Goal: Navigation & Orientation: Find specific page/section

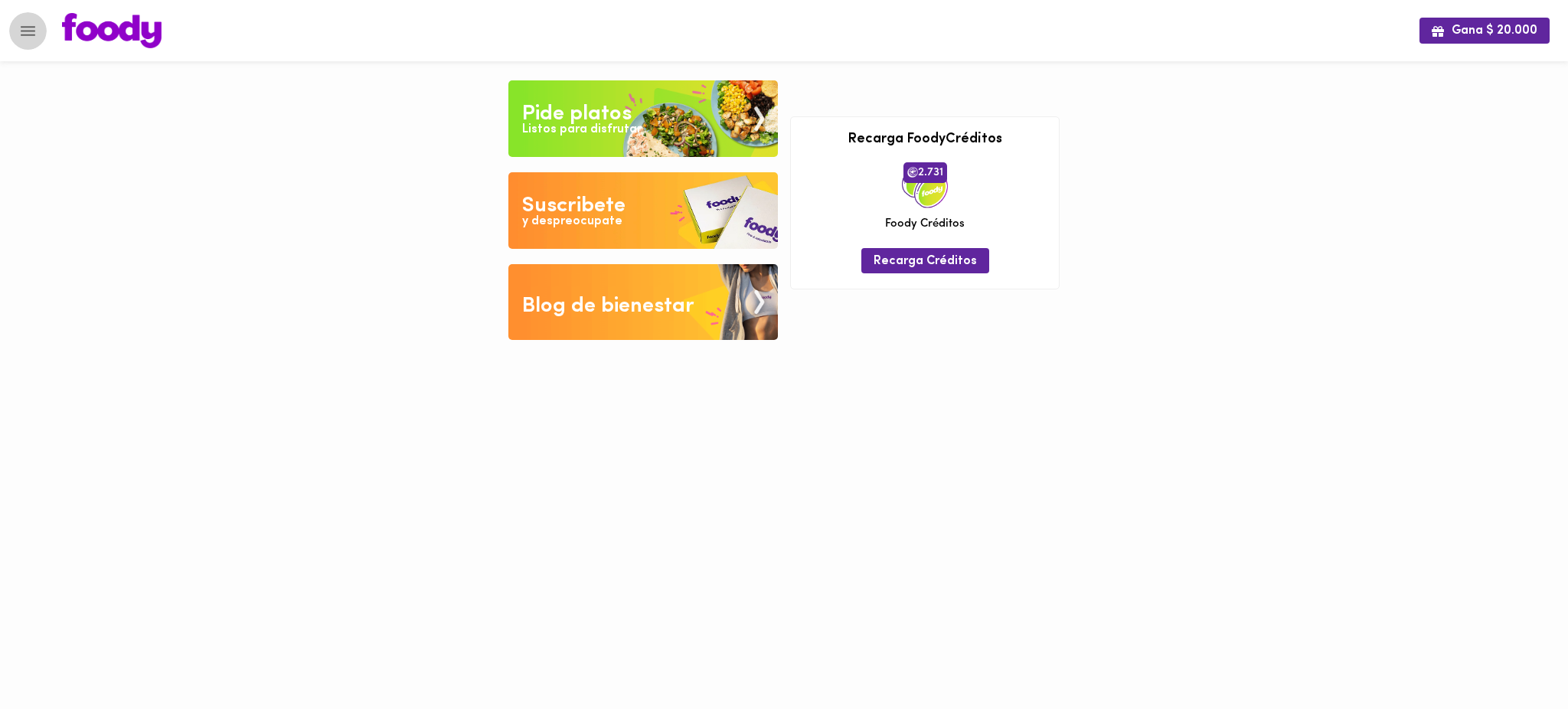
click at [19, 36] on icon "Menu" at bounding box center [27, 31] width 19 height 19
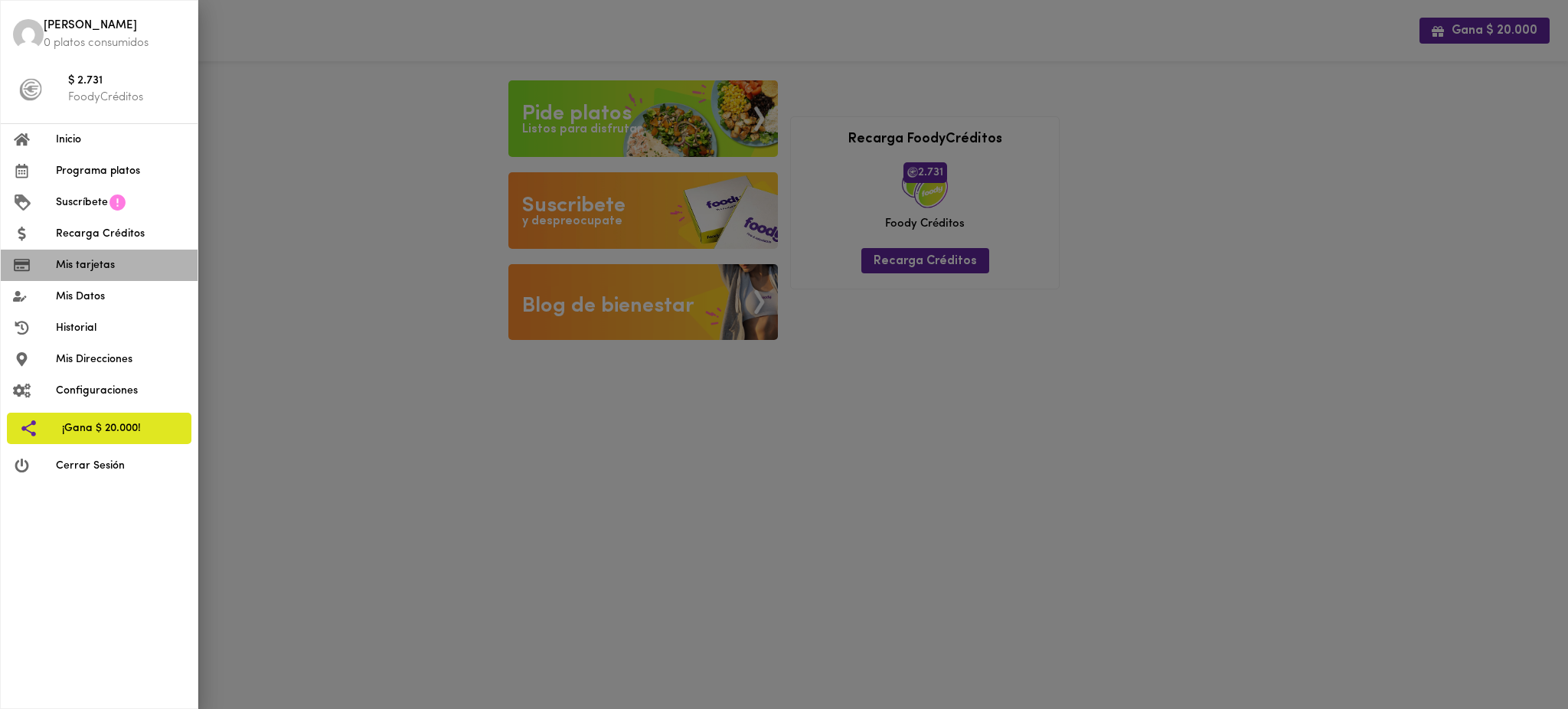
click at [117, 275] on li "Mis tarjetas" at bounding box center [99, 265] width 197 height 31
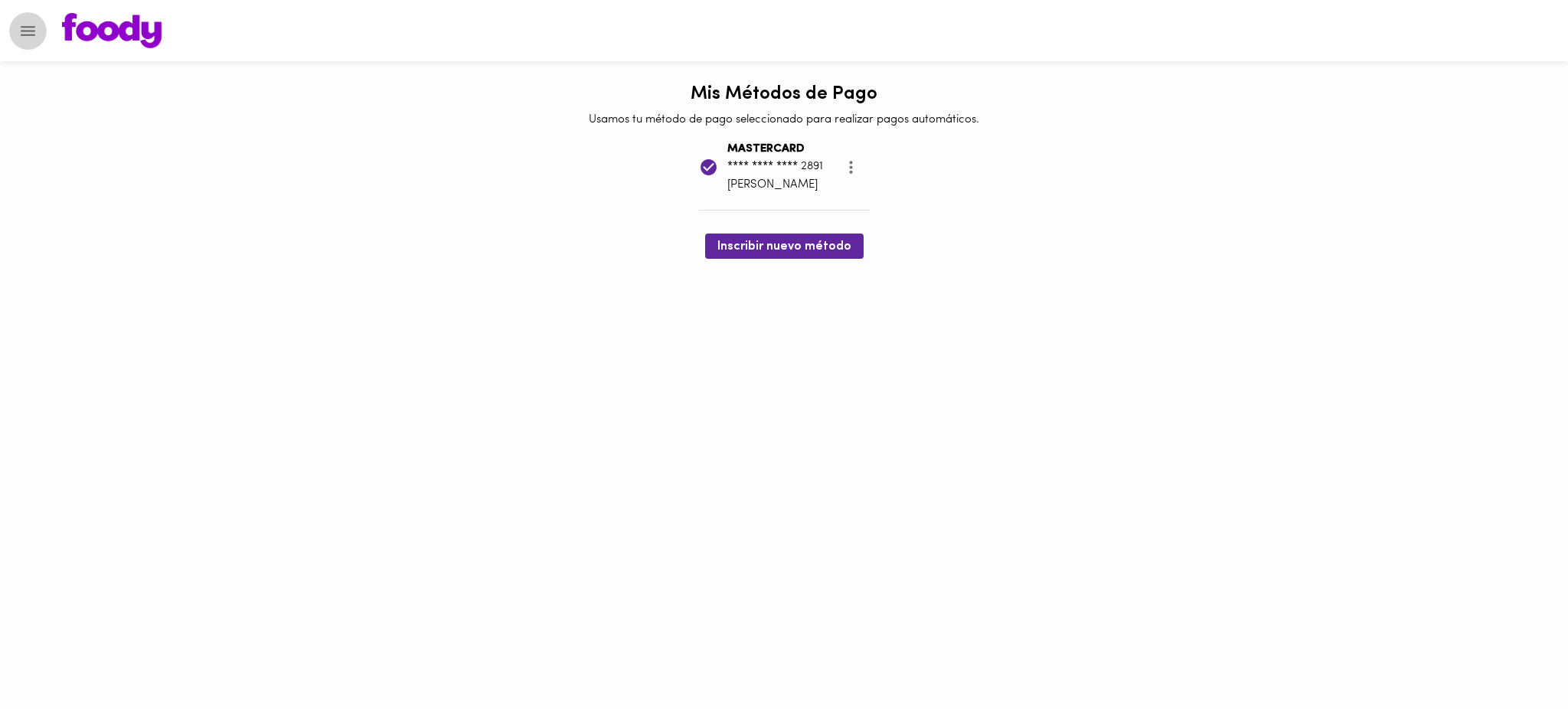
click at [31, 30] on icon "Menu" at bounding box center [28, 31] width 15 height 10
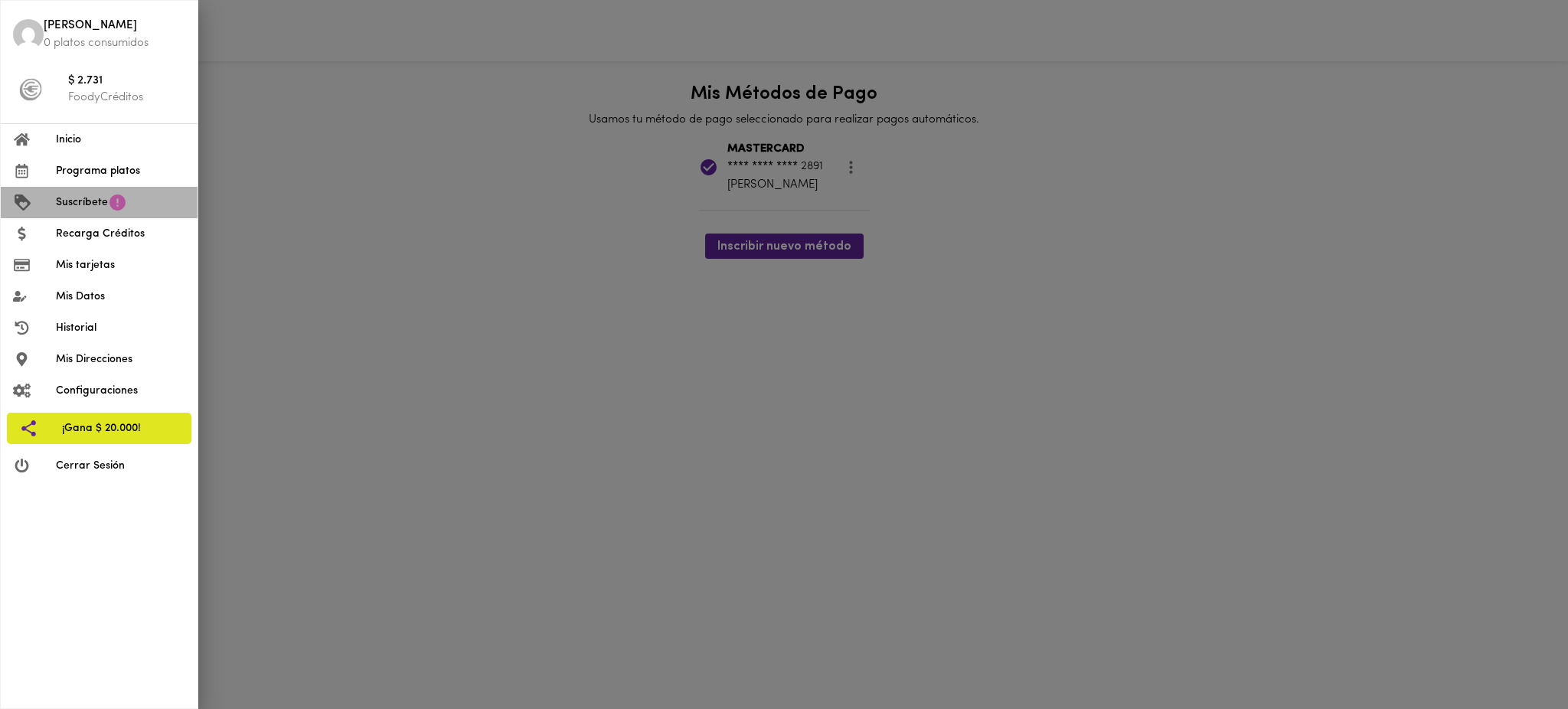
click at [118, 202] on icon at bounding box center [118, 202] width 16 height 16
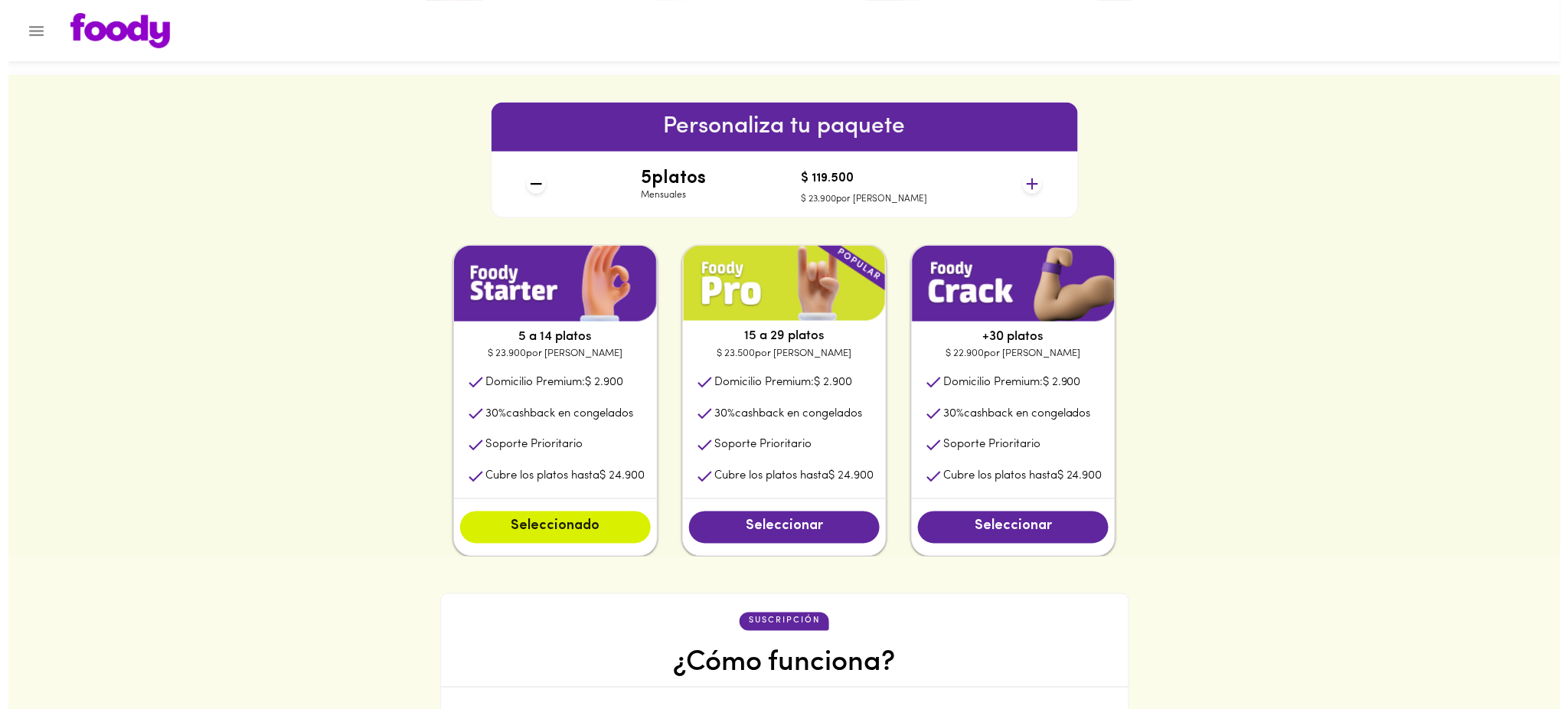
scroll to position [586, 0]
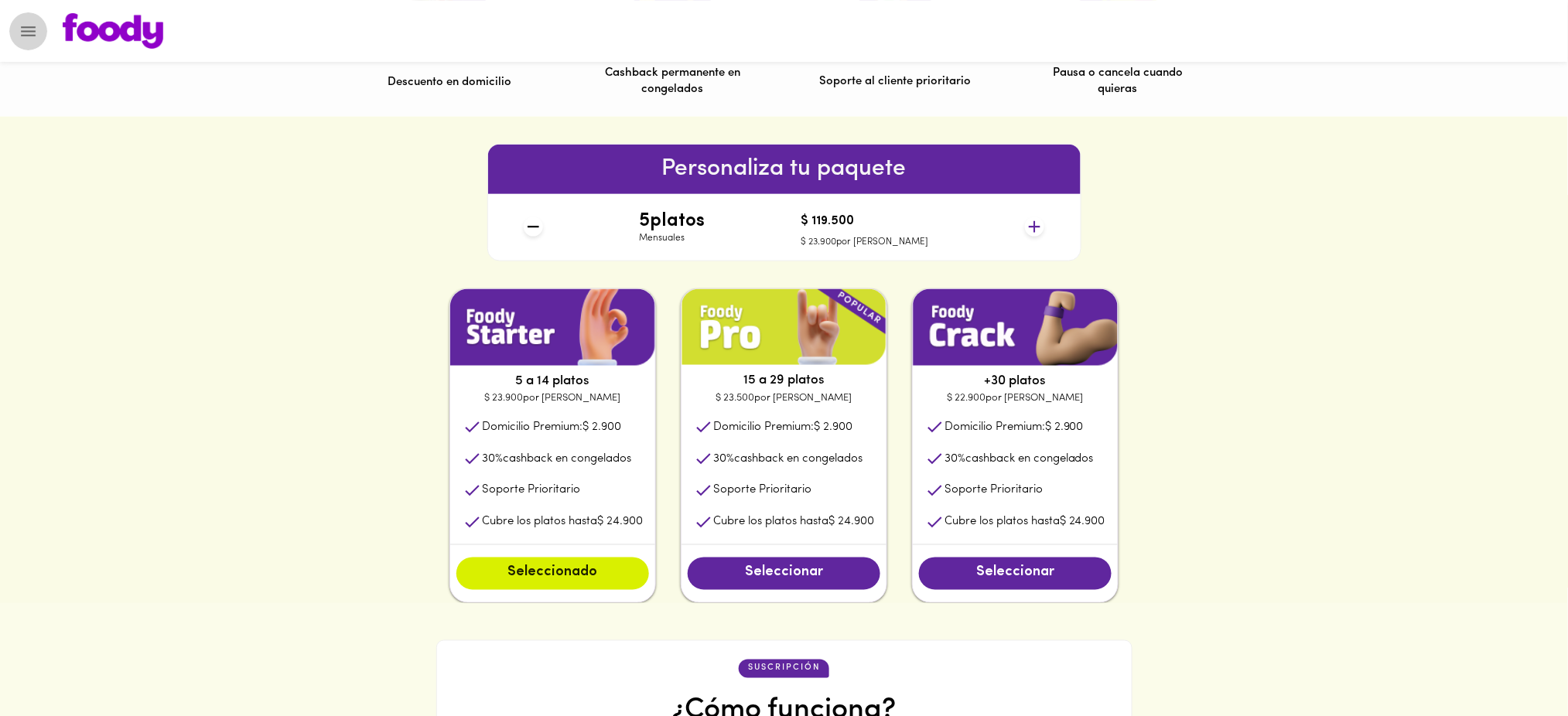
click at [36, 30] on icon "Menu" at bounding box center [28, 31] width 19 height 19
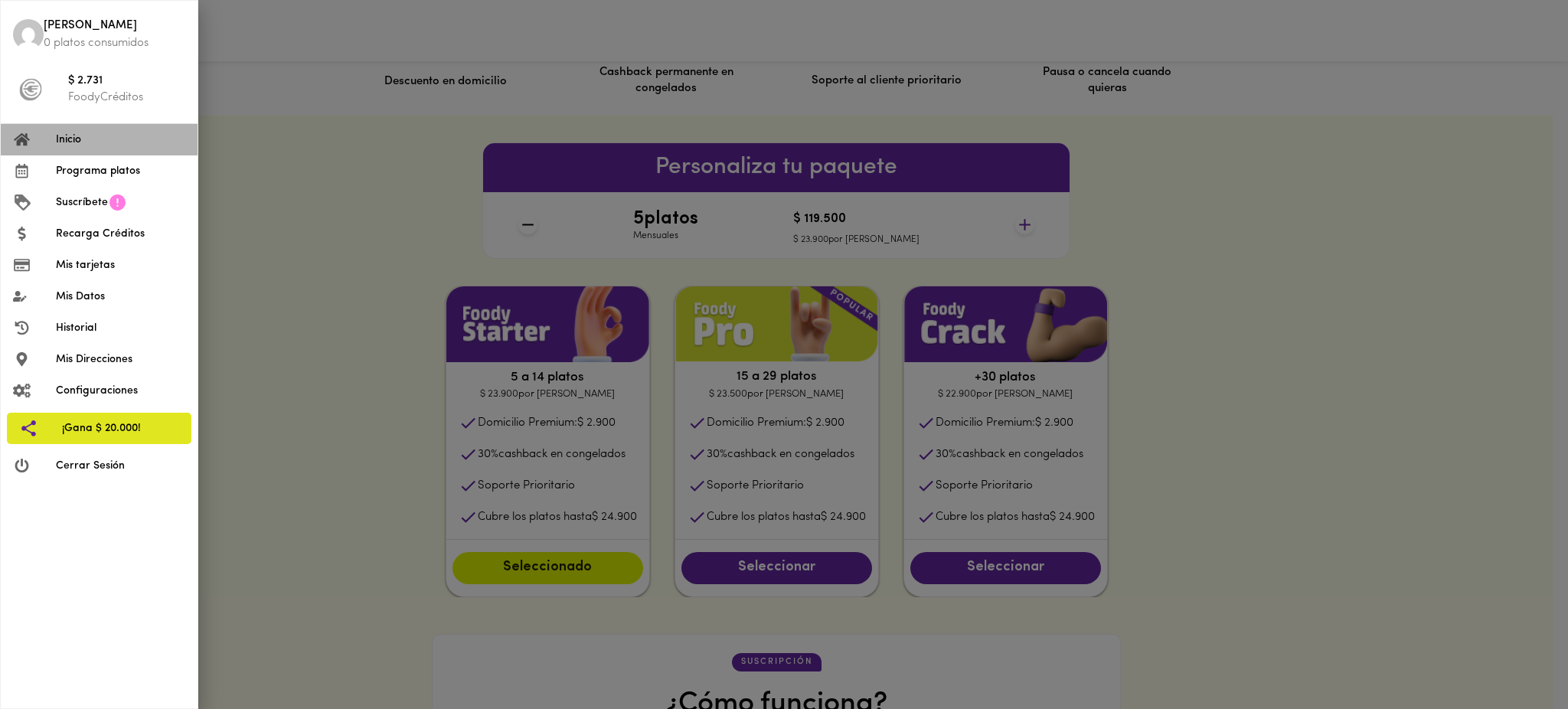
click at [98, 143] on span "Inicio" at bounding box center [120, 140] width 129 height 16
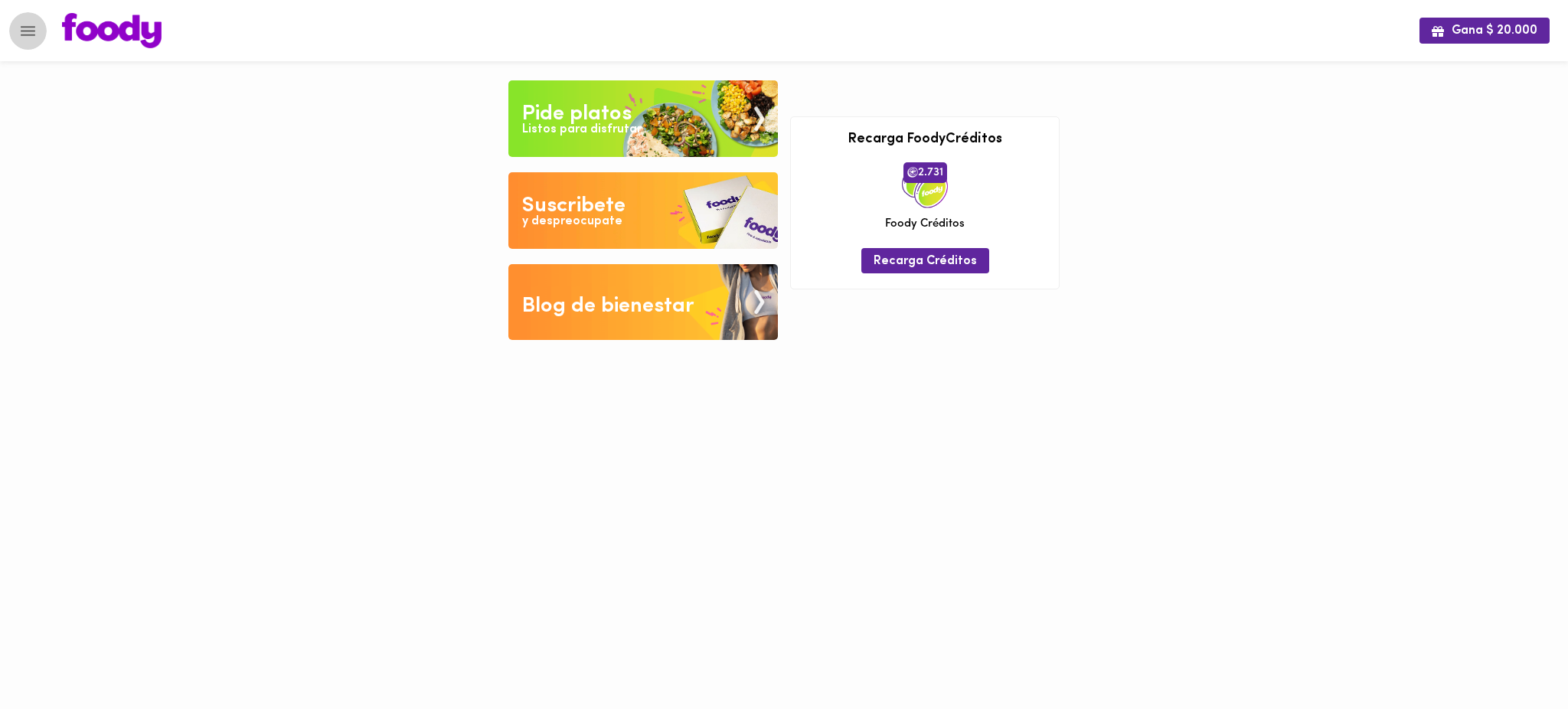
click at [18, 28] on icon "Menu" at bounding box center [27, 31] width 19 height 19
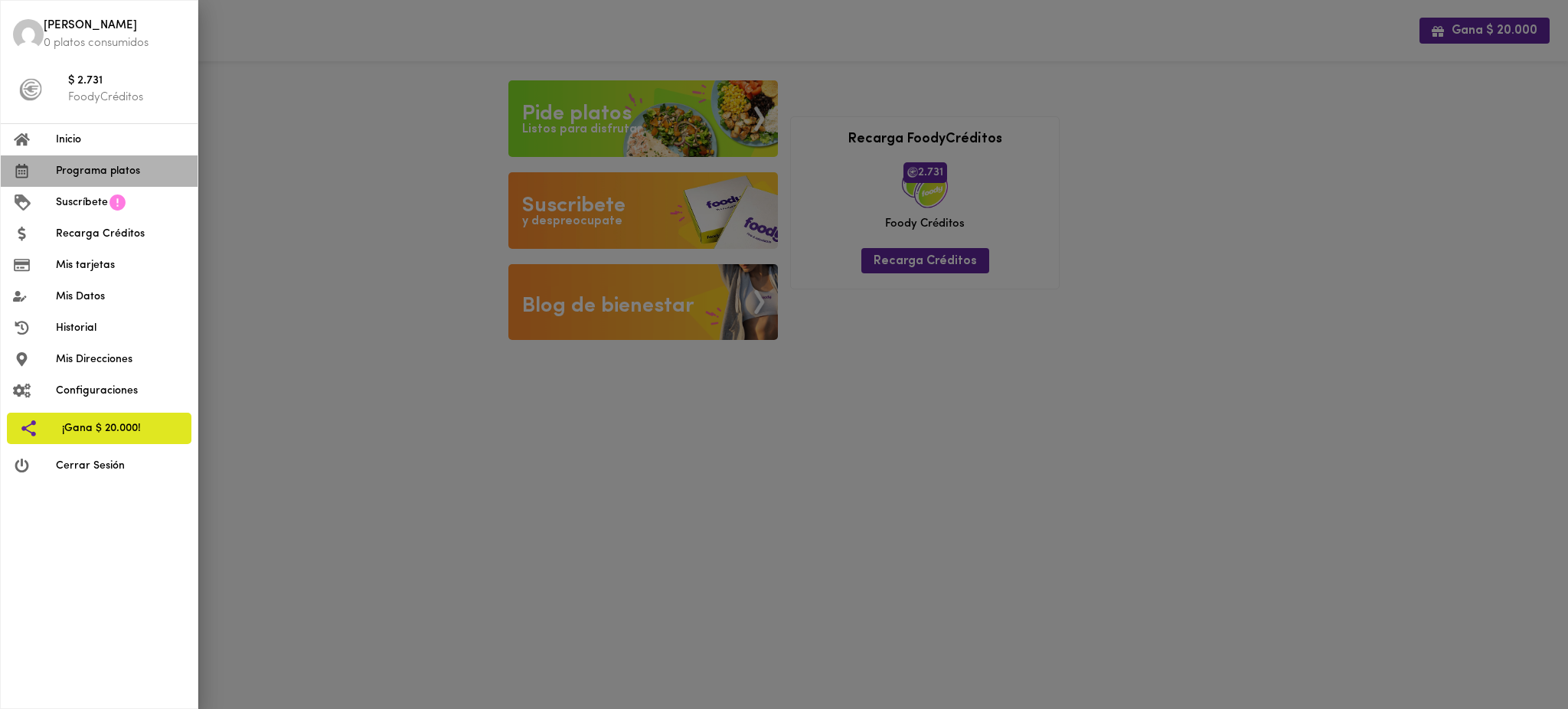
click at [117, 175] on span "Programa platos" at bounding box center [120, 171] width 129 height 16
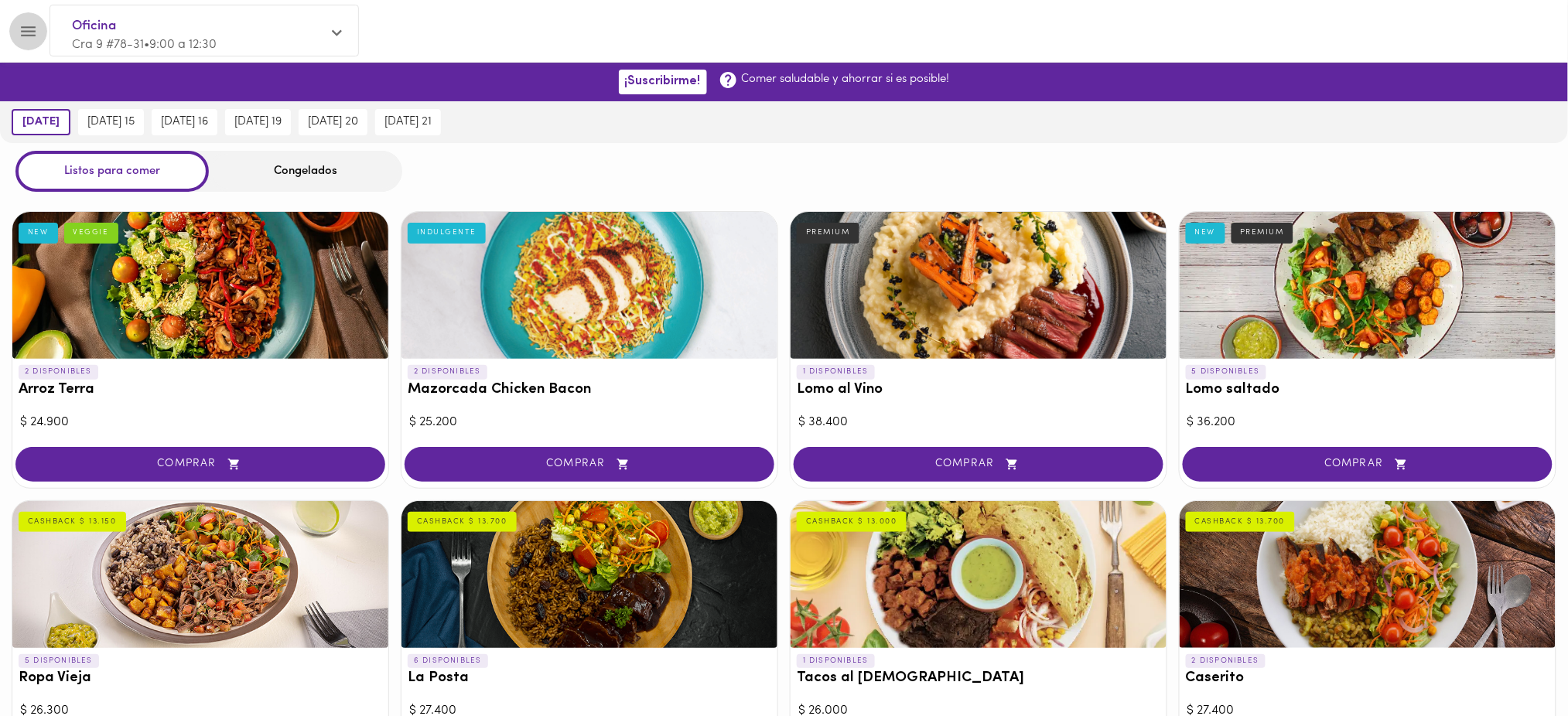
click at [29, 28] on icon "Menu" at bounding box center [28, 31] width 19 height 19
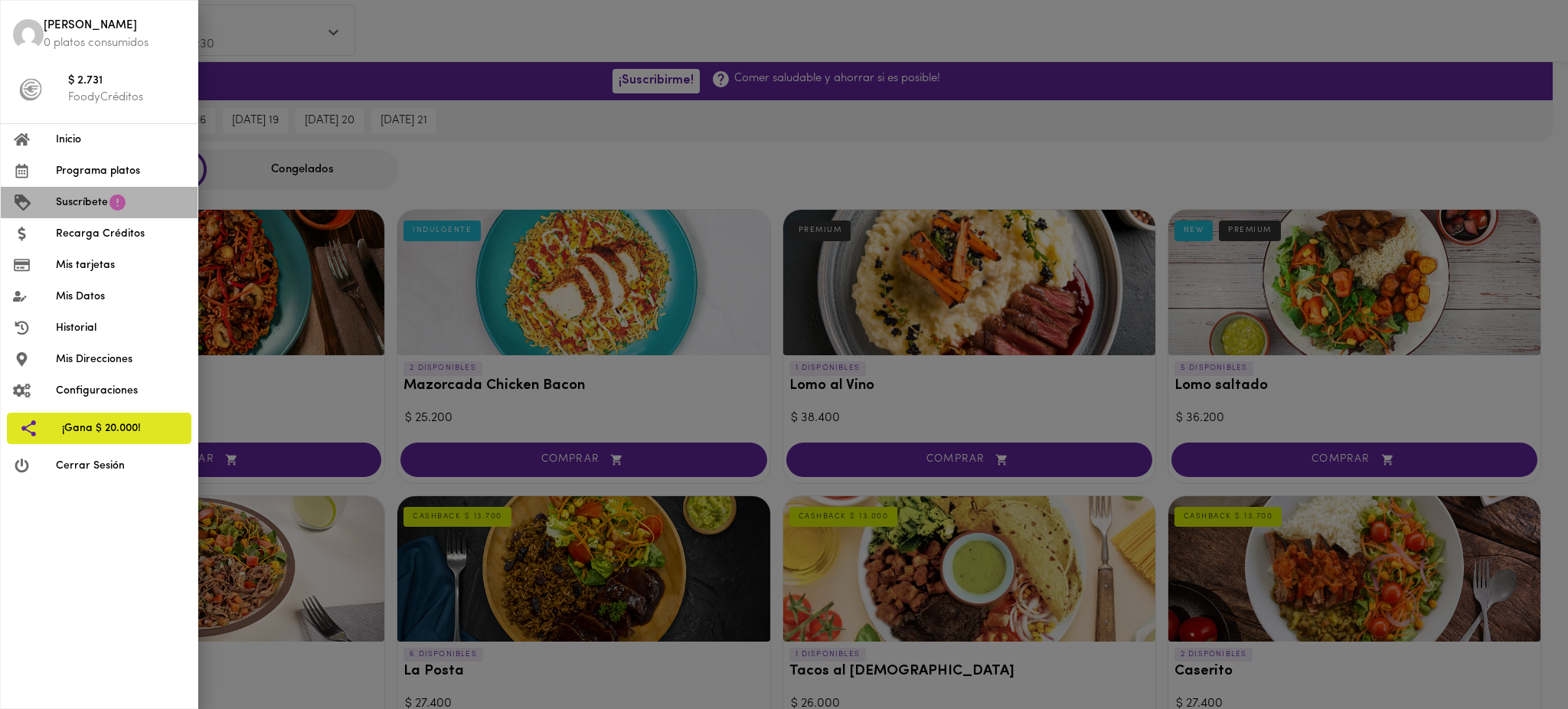
click at [88, 204] on span "Suscríbete" at bounding box center [81, 202] width 52 height 16
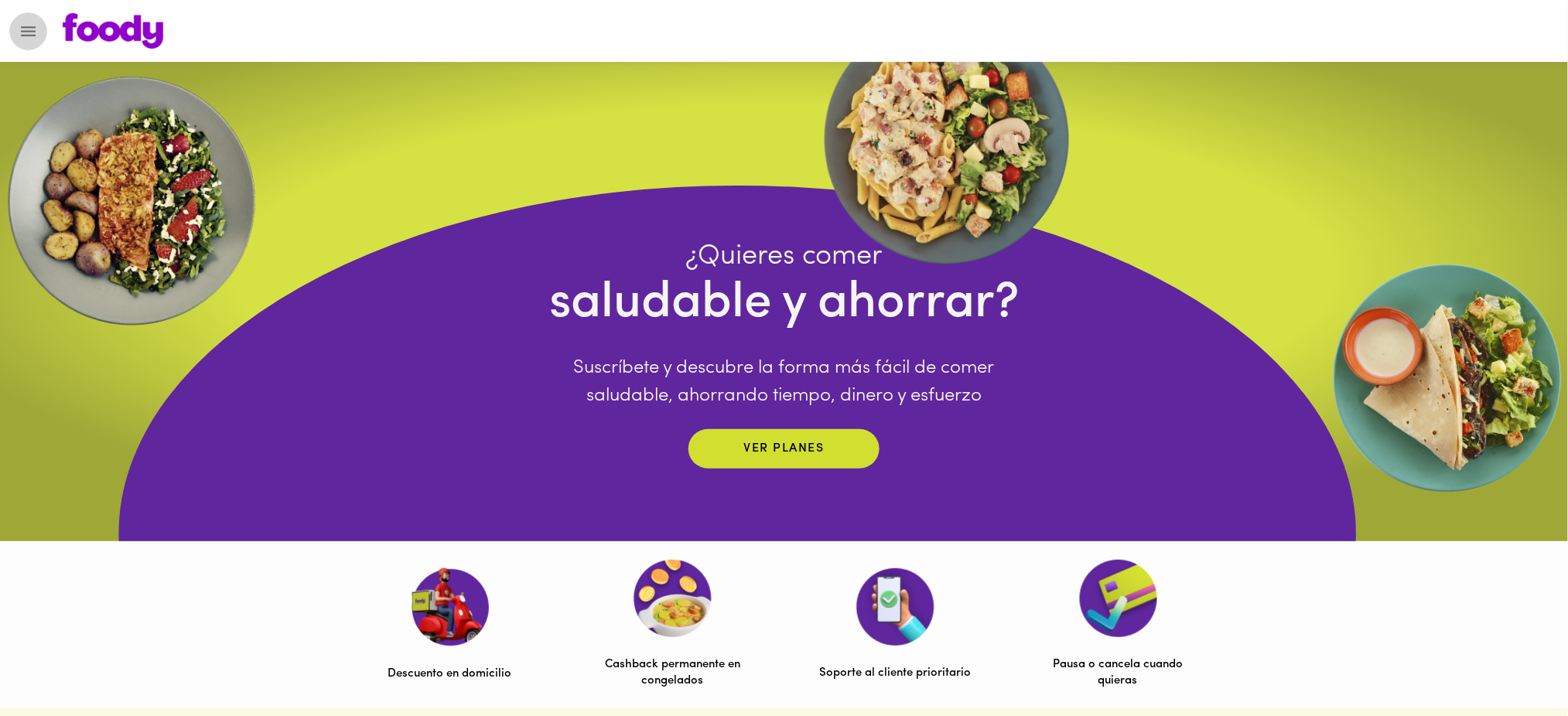
click at [32, 23] on icon "Menu" at bounding box center [28, 31] width 19 height 19
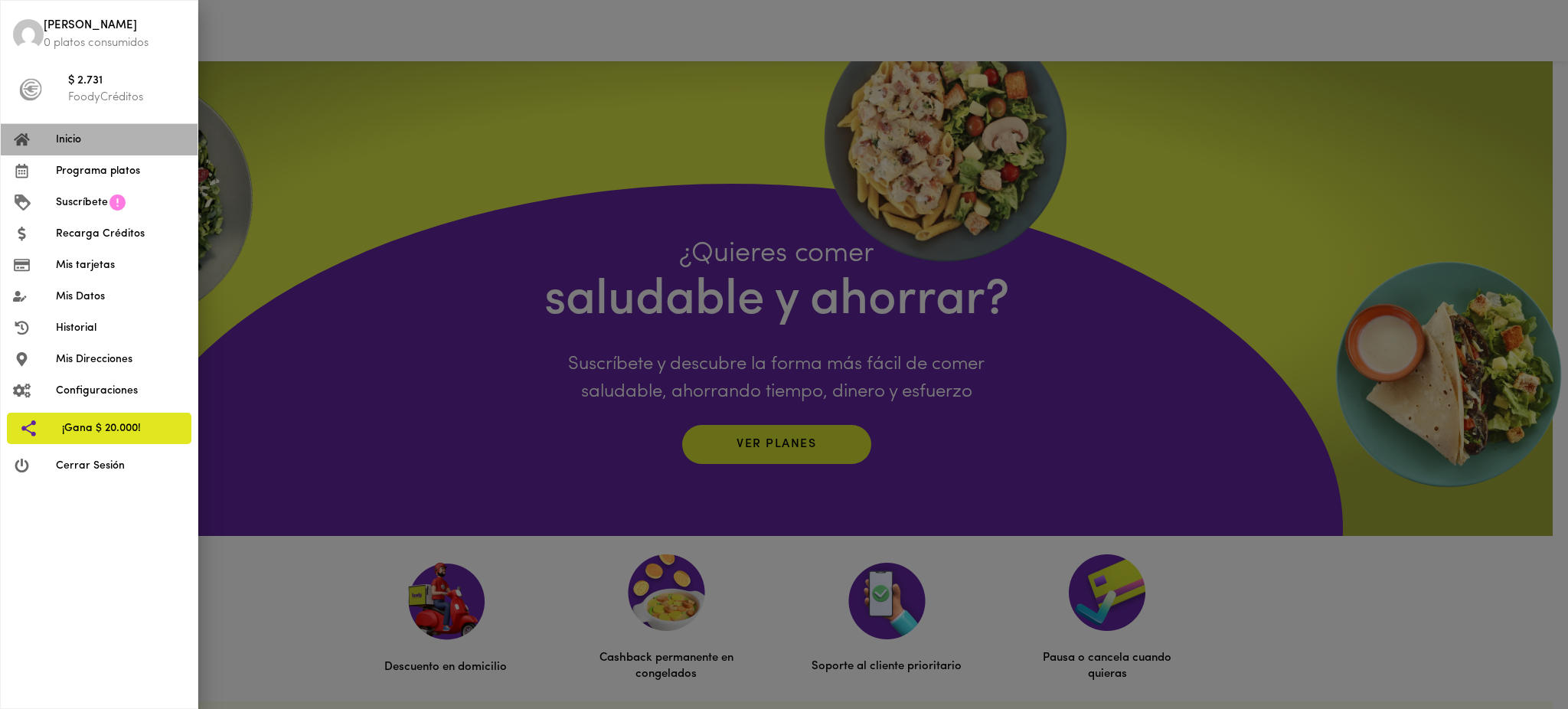
click at [97, 146] on span "Inicio" at bounding box center [120, 140] width 129 height 16
